Goal: Use online tool/utility: Utilize a website feature to perform a specific function

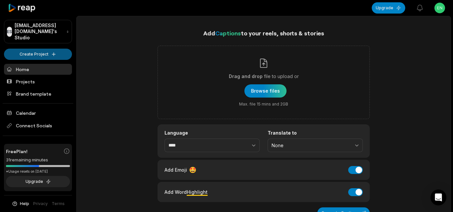
click at [51, 52] on html "ES [EMAIL_ADDRESS][DOMAIN_NAME]'s Studio Create Project Home Projects Brand tem…" at bounding box center [226, 106] width 453 height 212
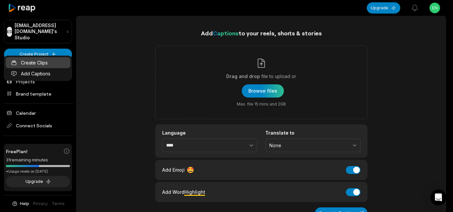
click at [55, 65] on link "Create Clips" at bounding box center [38, 62] width 65 height 11
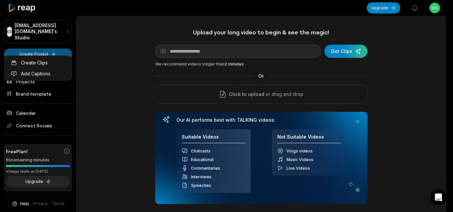
click at [58, 49] on html "ES [EMAIL_ADDRESS][DOMAIN_NAME]'s Studio Create Project Home Projects Brand tem…" at bounding box center [226, 106] width 453 height 212
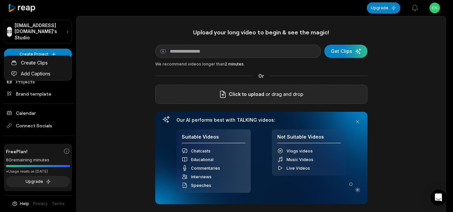
click at [194, 92] on html "ES [EMAIL_ADDRESS][DOMAIN_NAME]'s Studio Create Project Home Projects Brand tem…" at bounding box center [226, 106] width 453 height 212
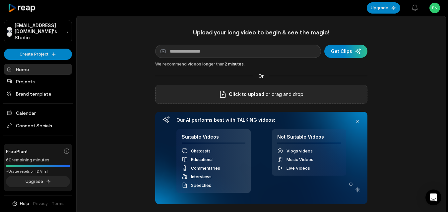
click at [226, 93] on icon at bounding box center [223, 94] width 8 height 8
click at [0, 0] on input "Click to upload" at bounding box center [0, 0] width 0 height 0
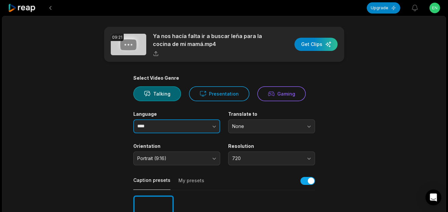
click at [199, 126] on button "button" at bounding box center [201, 127] width 38 height 14
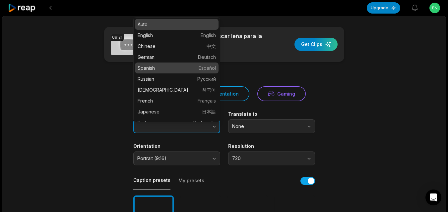
type input "*******"
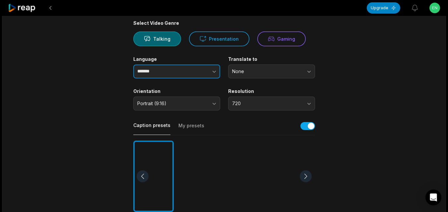
scroll to position [66, 0]
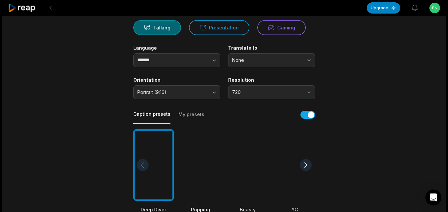
click at [233, 149] on div at bounding box center [247, 166] width 40 height 72
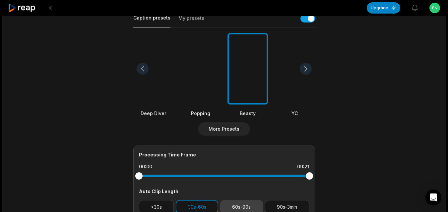
scroll to position [232, 0]
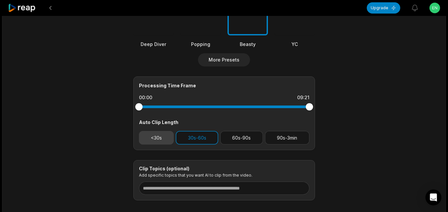
click at [164, 140] on button "<30s" at bounding box center [156, 138] width 35 height 14
click at [182, 137] on button "30s-60s" at bounding box center [197, 138] width 42 height 14
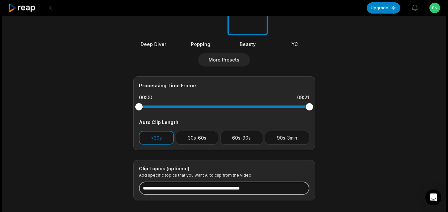
click at [189, 192] on input at bounding box center [224, 188] width 170 height 13
paste input "**********"
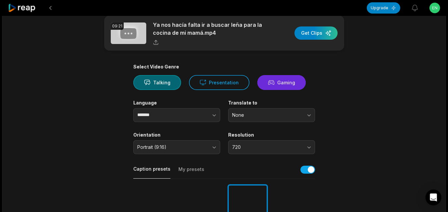
scroll to position [0, 0]
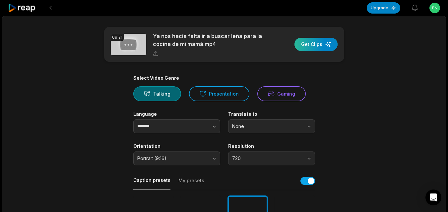
type input "**********"
click at [316, 43] on div "button" at bounding box center [315, 44] width 43 height 13
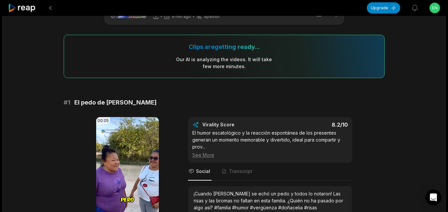
scroll to position [166, 0]
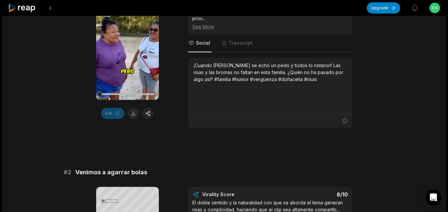
click at [26, 7] on icon at bounding box center [22, 8] width 28 height 9
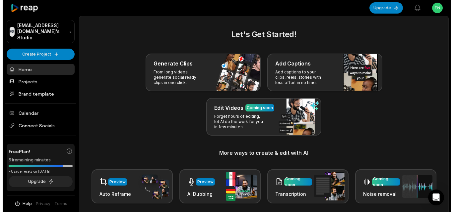
scroll to position [160, 0]
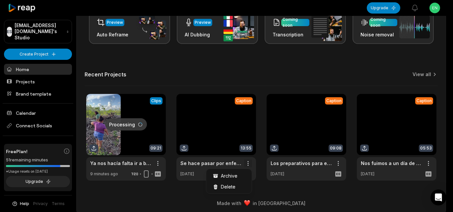
click at [236, 186] on div "Delete" at bounding box center [228, 187] width 43 height 11
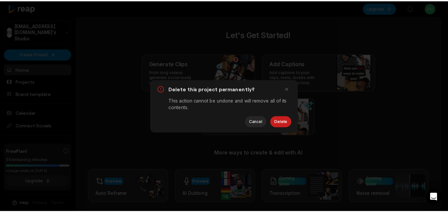
scroll to position [0, 0]
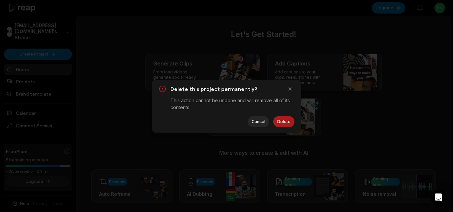
click at [284, 122] on button "Delete" at bounding box center [283, 121] width 21 height 11
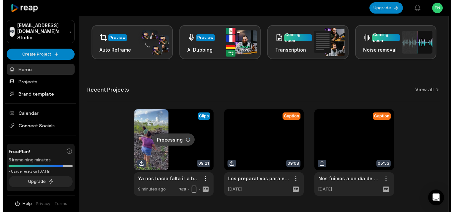
scroll to position [163, 0]
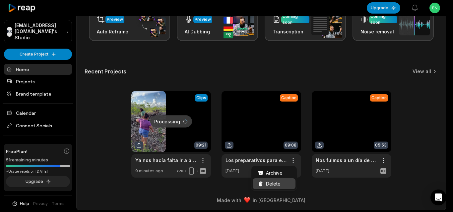
click at [277, 182] on span "Delete" at bounding box center [273, 184] width 15 height 7
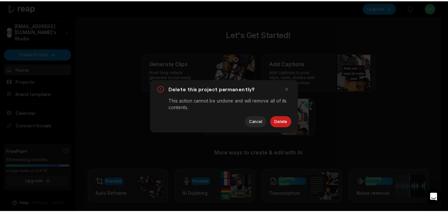
scroll to position [0, 0]
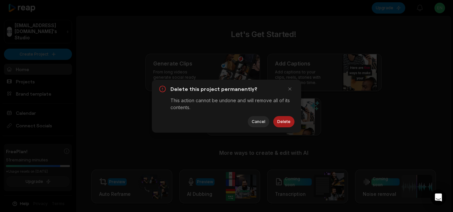
click at [286, 122] on button "Delete" at bounding box center [283, 121] width 21 height 11
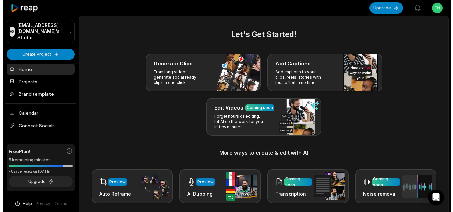
scroll to position [163, 0]
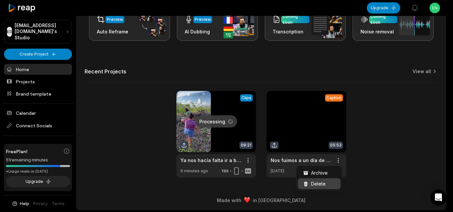
click at [311, 186] on div "Delete" at bounding box center [319, 184] width 43 height 11
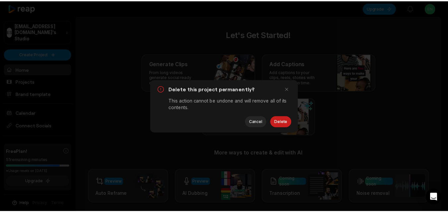
scroll to position [0, 0]
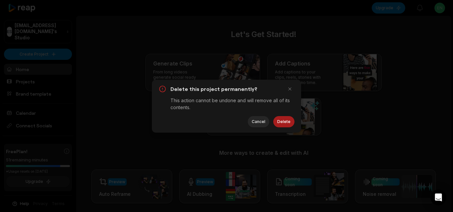
click at [283, 121] on button "Delete" at bounding box center [283, 121] width 21 height 11
